Goal: Information Seeking & Learning: Check status

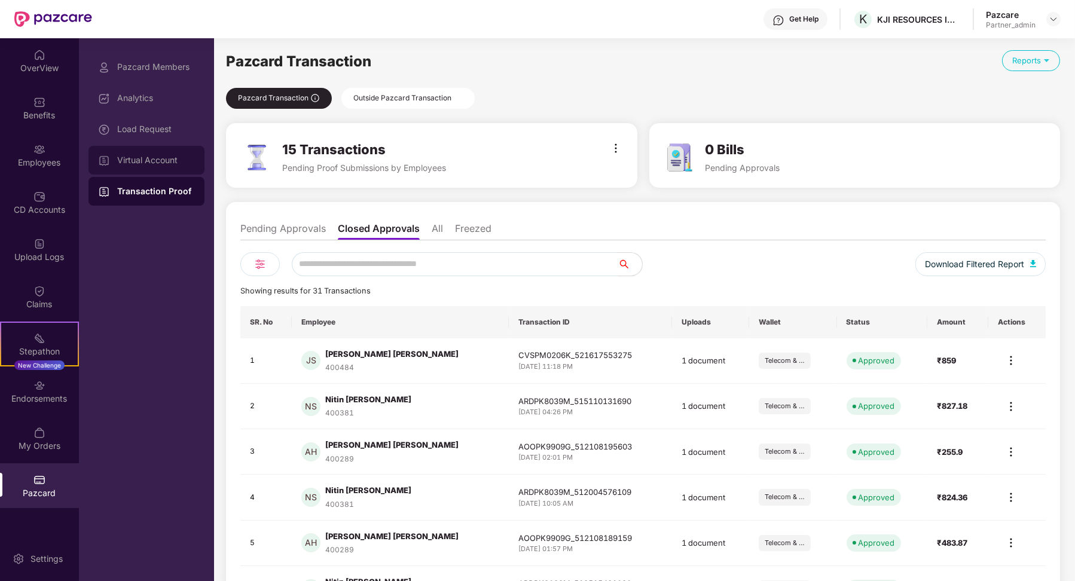
click at [181, 163] on div "Virtual Account" at bounding box center [156, 161] width 78 height 10
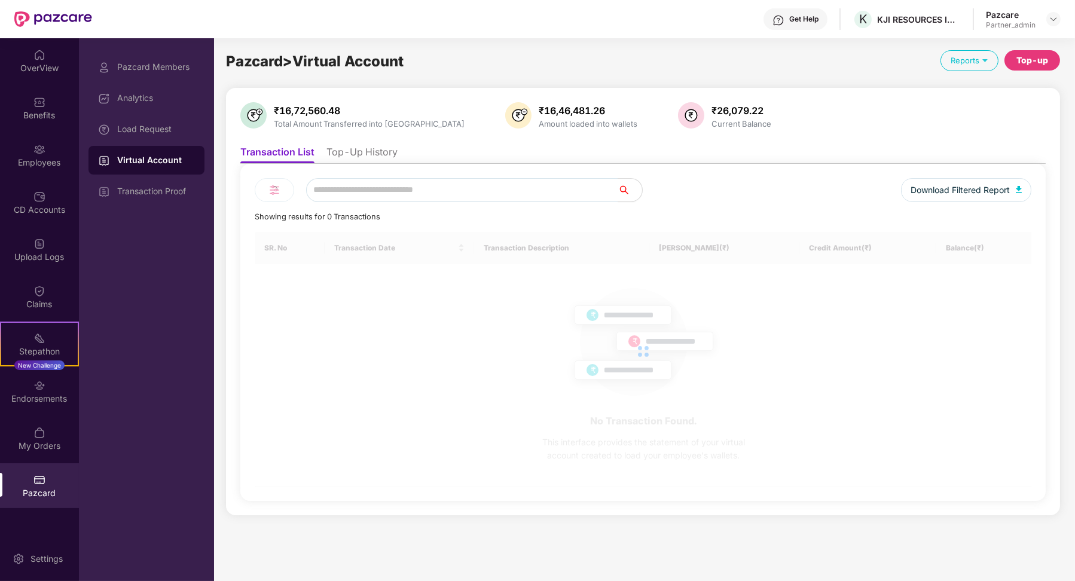
click at [386, 150] on li "Top-Up History" at bounding box center [362, 154] width 71 height 17
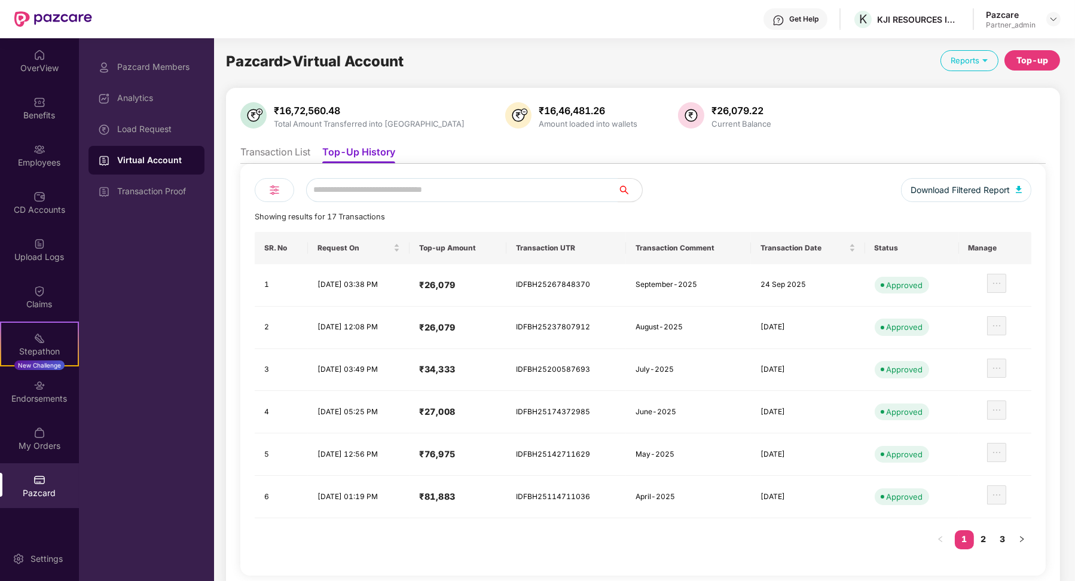
click at [507, 349] on td "IDFBH25237807912" at bounding box center [566, 328] width 119 height 42
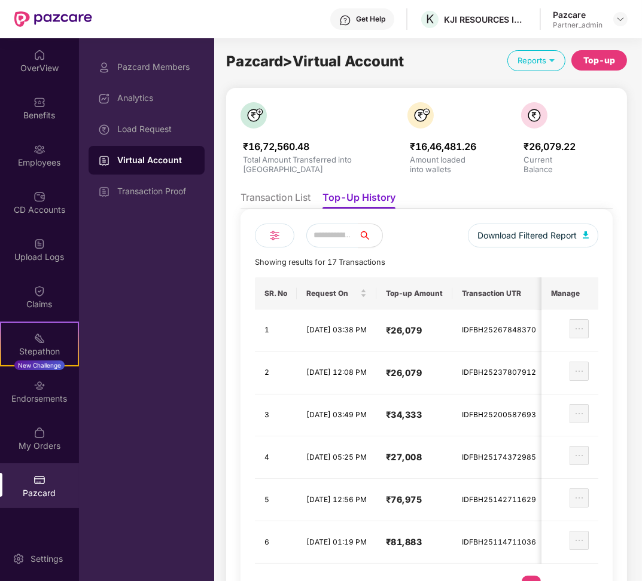
click at [266, 191] on li "Transaction List" at bounding box center [275, 199] width 70 height 17
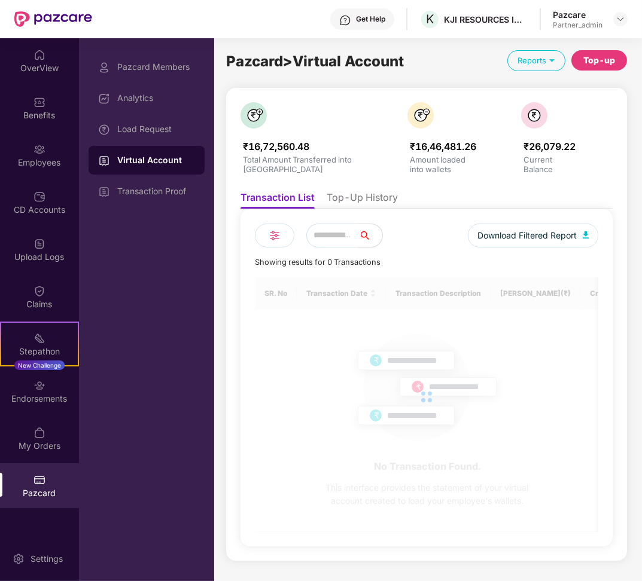
click at [367, 184] on div "₹16,72,560.48 Total Amount Transferred into VA ₹16,46,481.26 Amount loaded into…" at bounding box center [426, 324] width 372 height 444
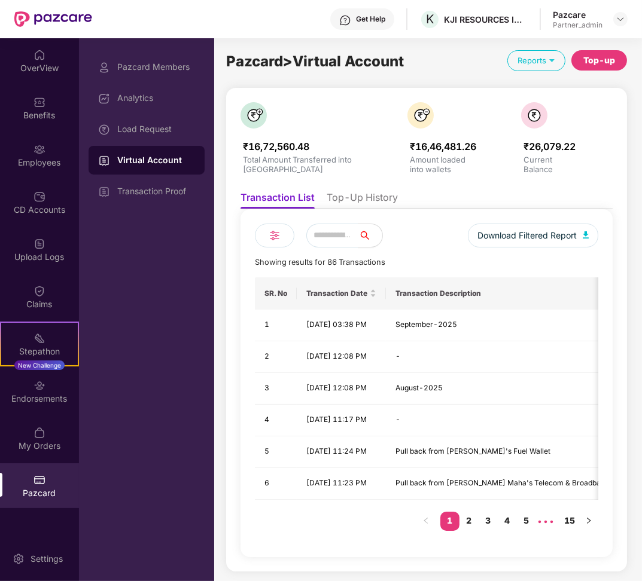
click at [367, 193] on li "Top-Up History" at bounding box center [362, 199] width 71 height 17
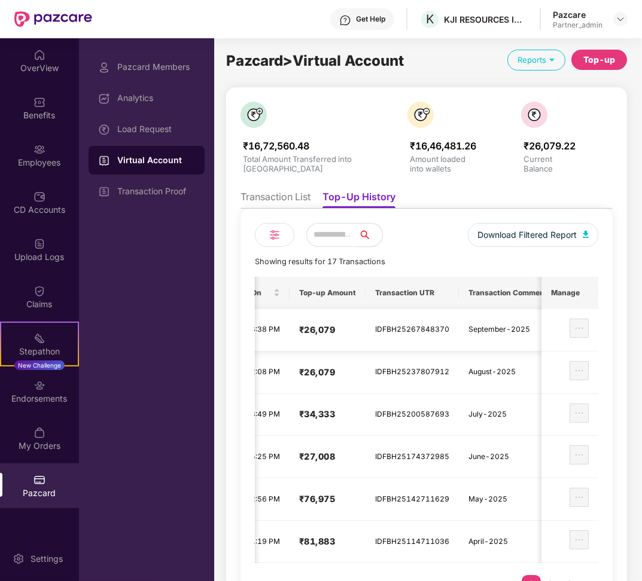
scroll to position [50, 0]
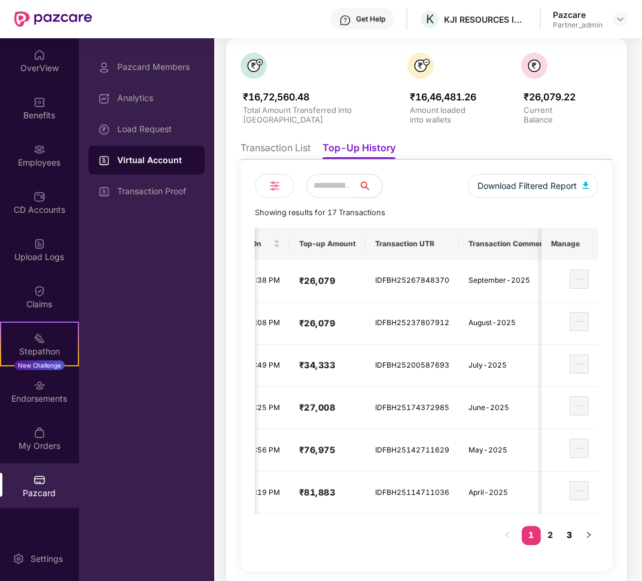
click at [571, 529] on link "3" at bounding box center [569, 535] width 19 height 18
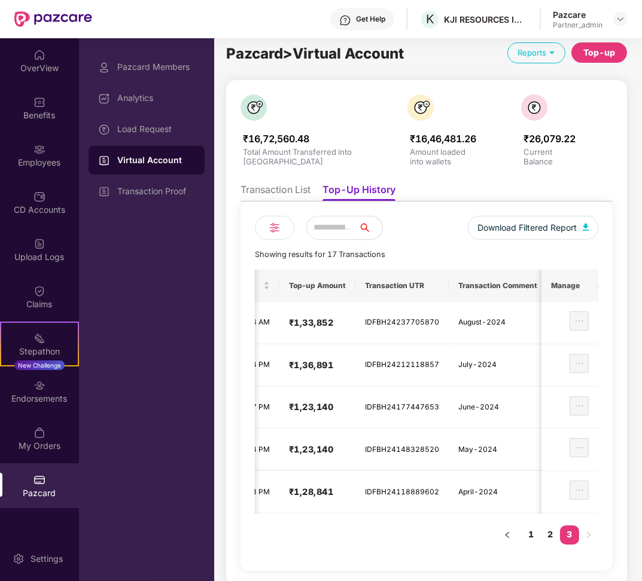
scroll to position [0, 126]
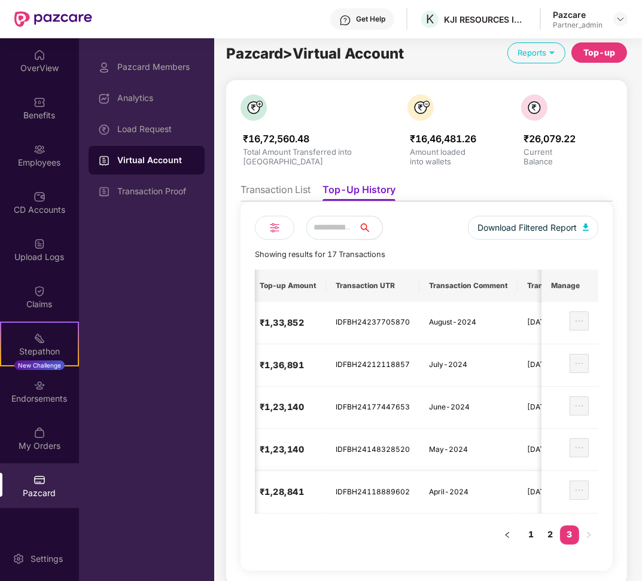
click at [419, 486] on td "IDFBH24118889602" at bounding box center [372, 492] width 93 height 42
copy td "IDFBH24118889602"
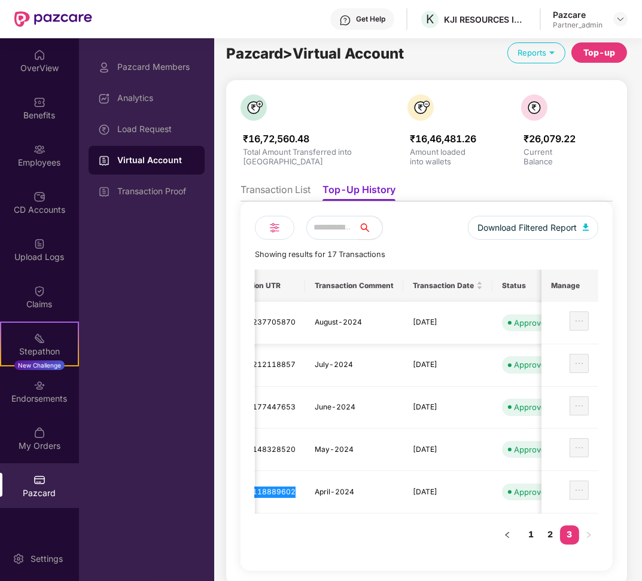
scroll to position [0, 283]
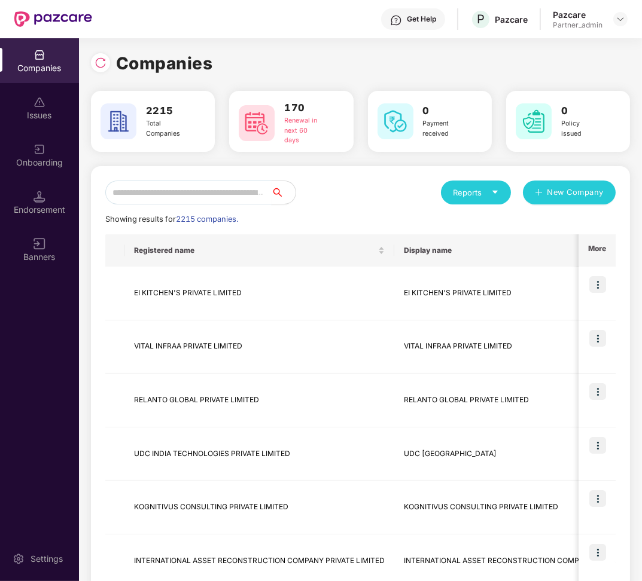
click at [179, 197] on input "text" at bounding box center [188, 193] width 166 height 24
paste input "**********"
type input "**********"
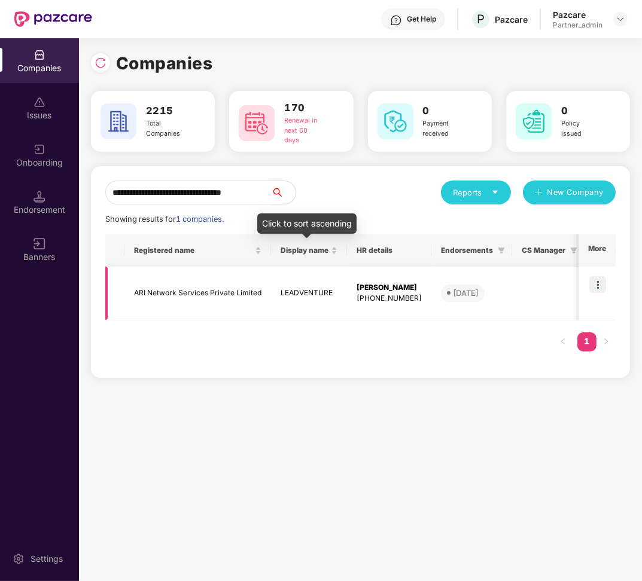
click at [281, 294] on td "LEADVENTURE" at bounding box center [309, 294] width 76 height 54
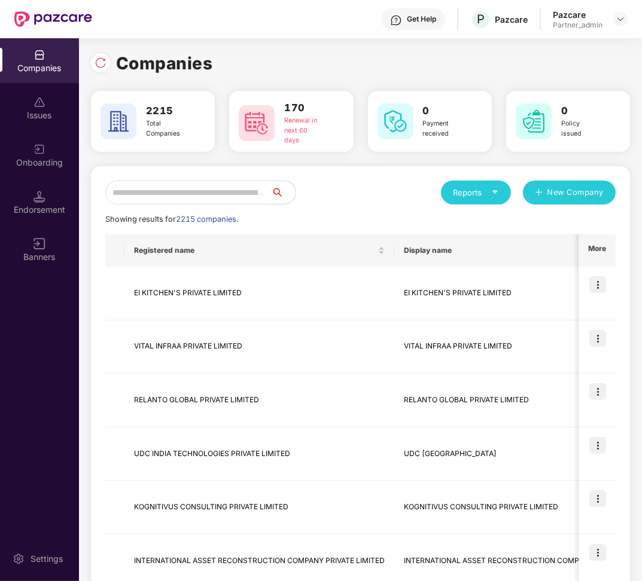
click at [188, 197] on input "text" at bounding box center [188, 193] width 166 height 24
paste input "**********"
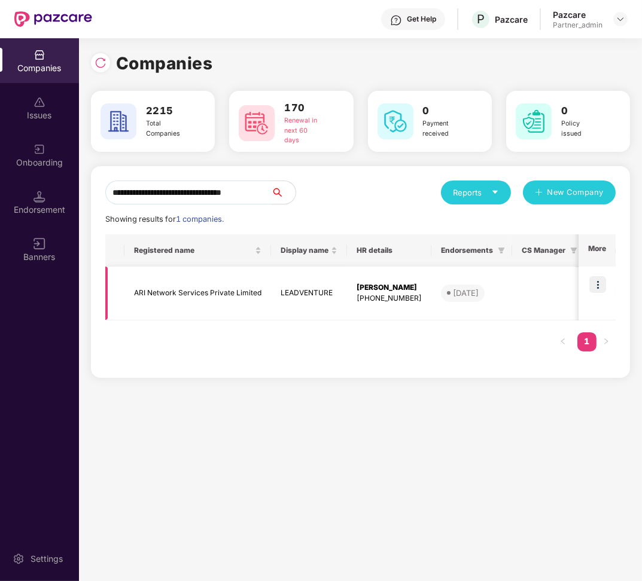
type input "**********"
click at [593, 285] on img at bounding box center [597, 284] width 17 height 17
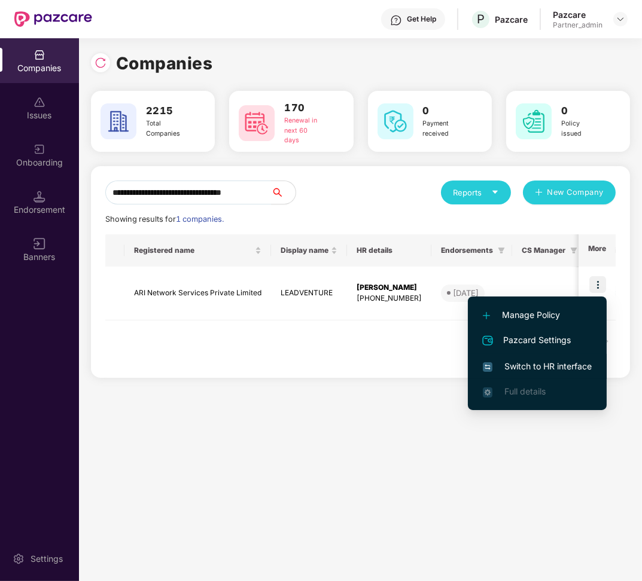
click at [544, 368] on span "Switch to HR interface" at bounding box center [537, 366] width 109 height 13
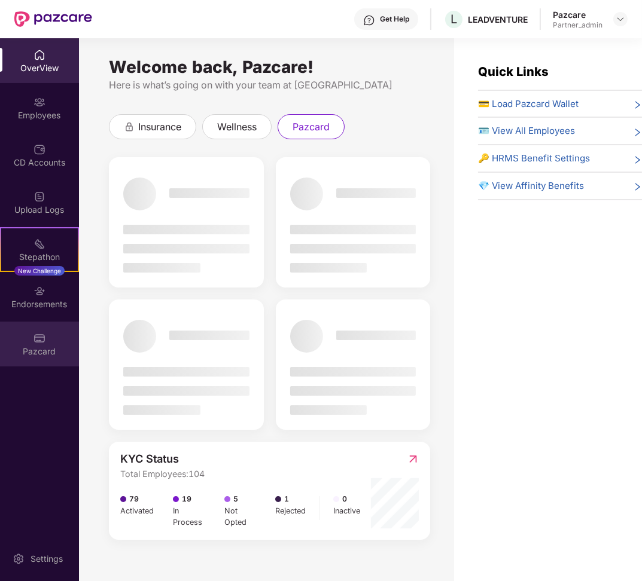
click at [48, 347] on div "Pazcard" at bounding box center [39, 352] width 79 height 12
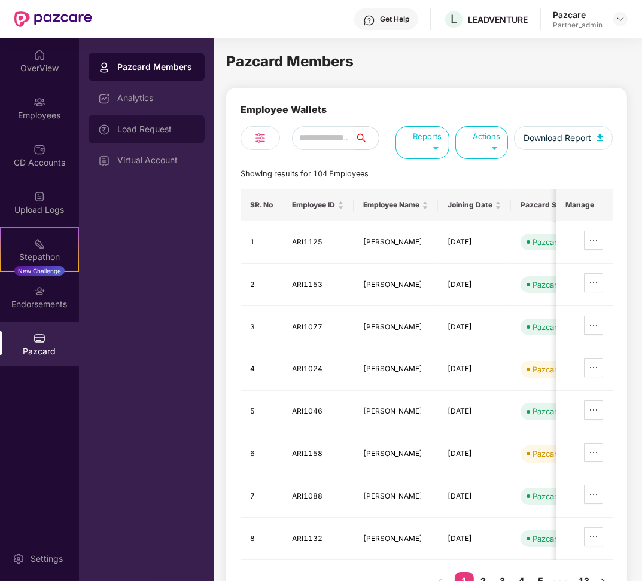
click at [160, 133] on div "Load Request" at bounding box center [156, 129] width 78 height 10
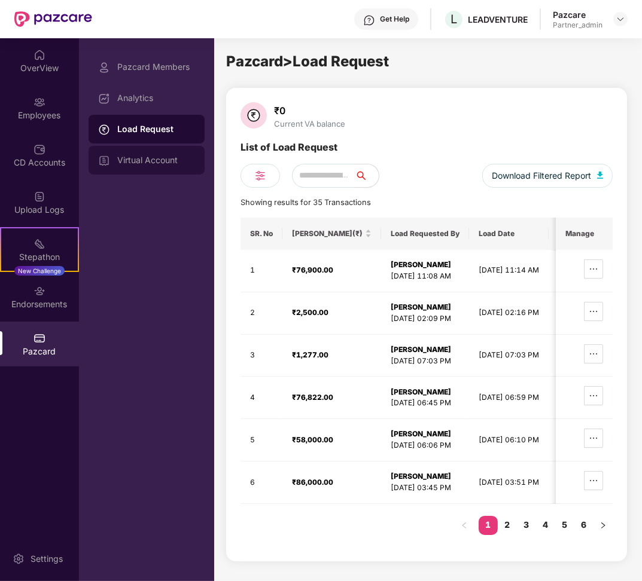
click at [169, 161] on div "Virtual Account" at bounding box center [156, 161] width 78 height 10
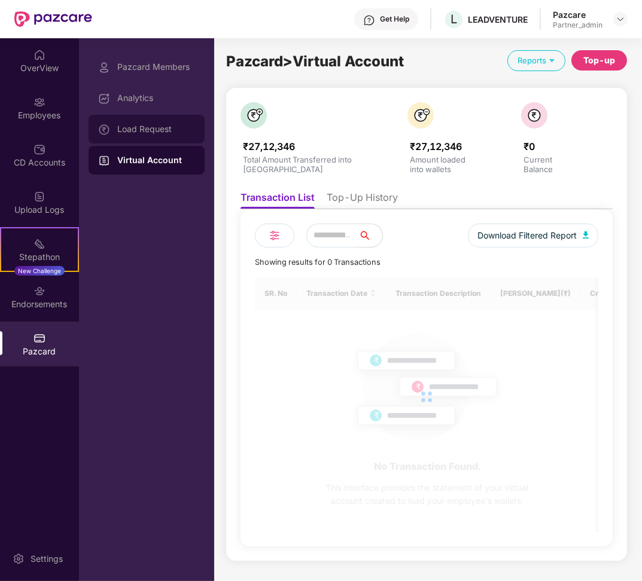
click at [162, 133] on div "Load Request" at bounding box center [156, 129] width 78 height 10
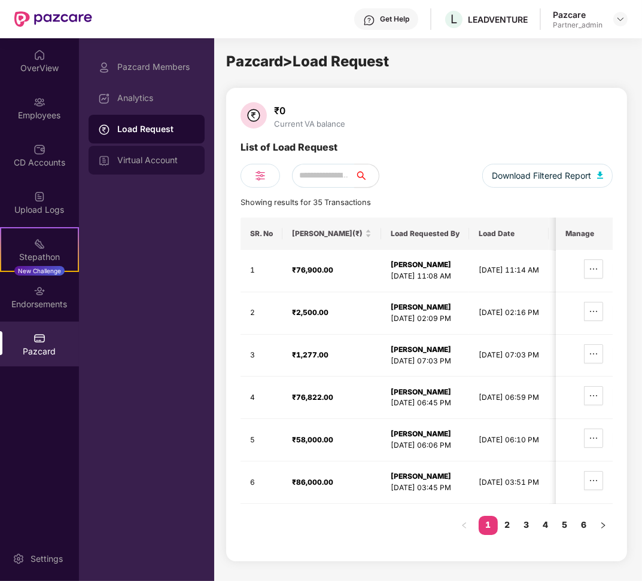
click at [166, 168] on div "Virtual Account" at bounding box center [147, 160] width 116 height 29
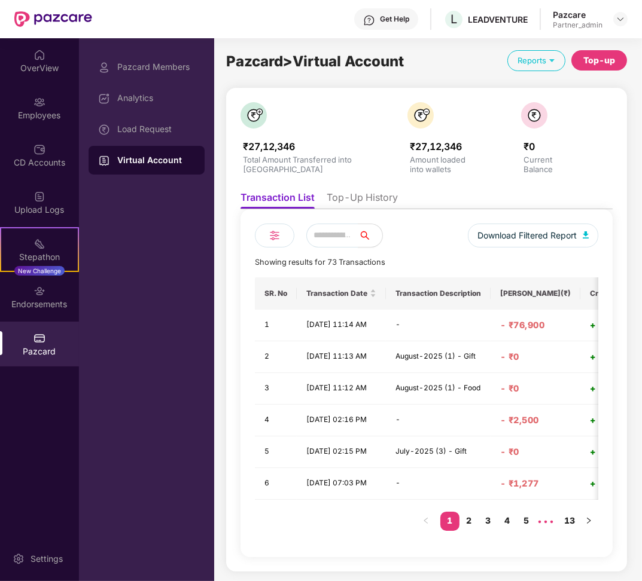
click at [376, 199] on li "Top-Up History" at bounding box center [362, 199] width 71 height 17
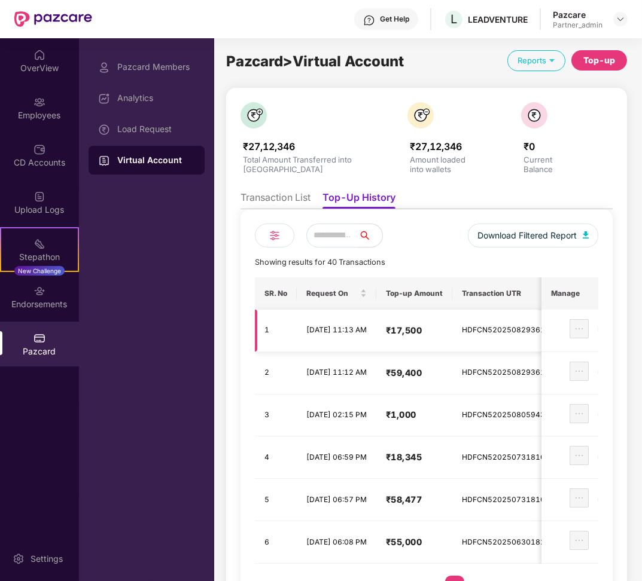
scroll to position [50, 0]
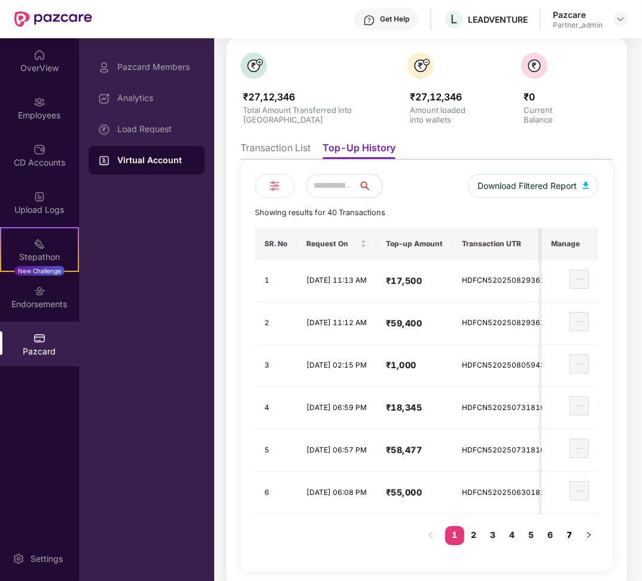
click at [564, 527] on link "7" at bounding box center [569, 535] width 19 height 18
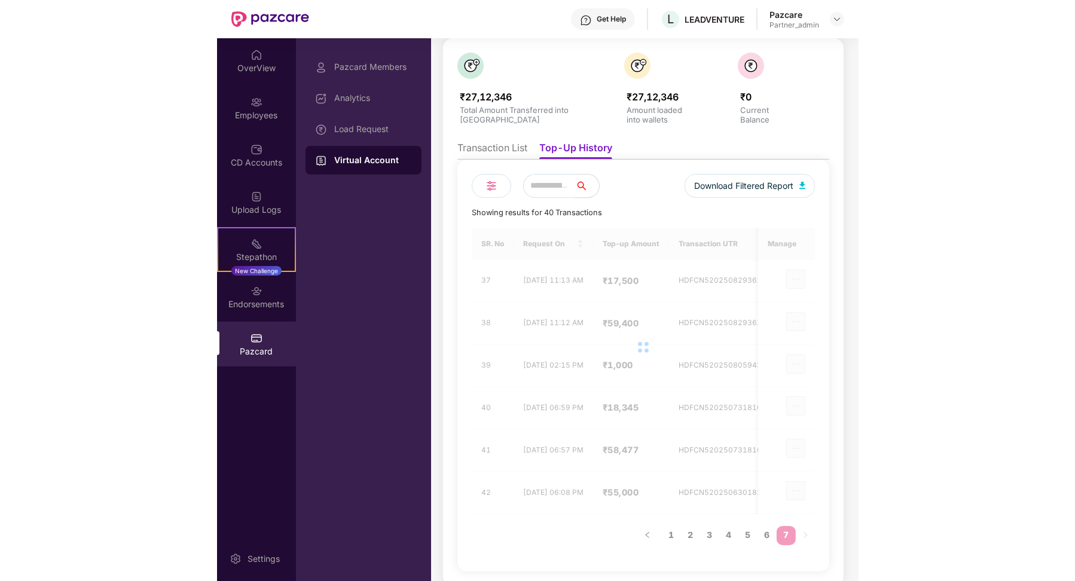
scroll to position [0, 0]
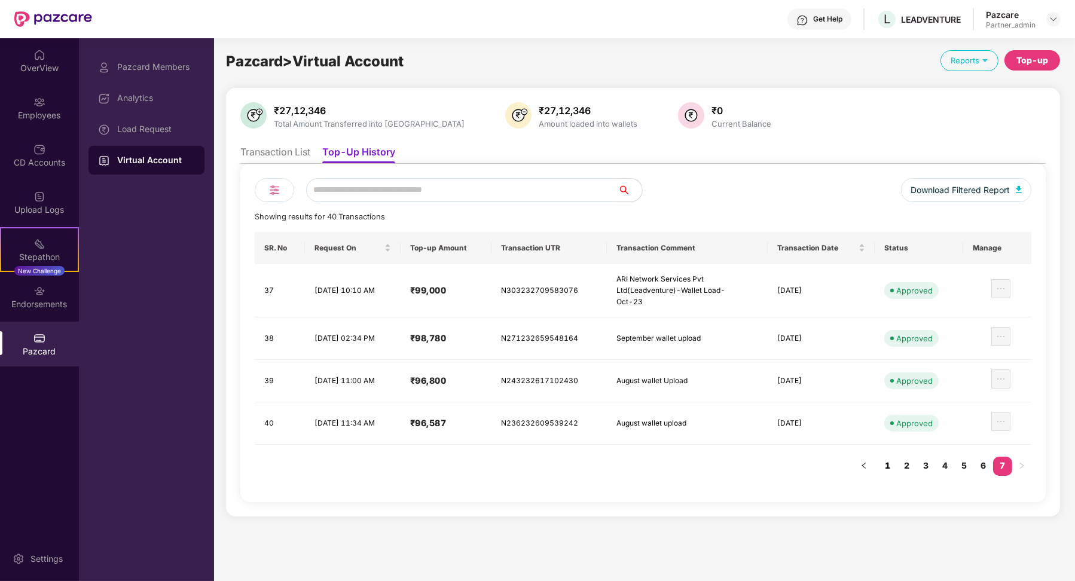
click at [884, 458] on link "1" at bounding box center [888, 466] width 19 height 18
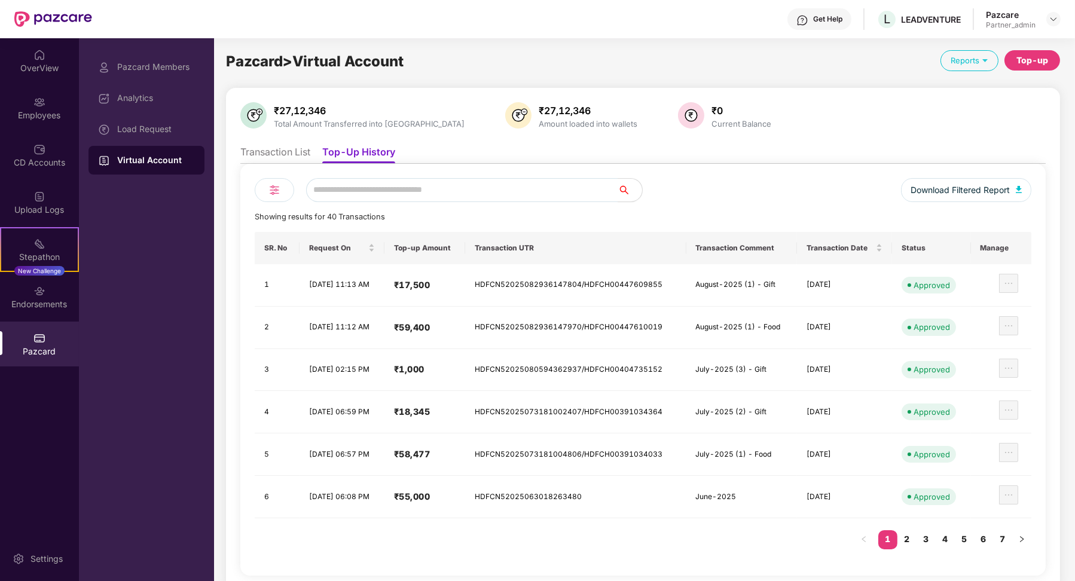
scroll to position [4, 0]
